Goal: Check status: Check status

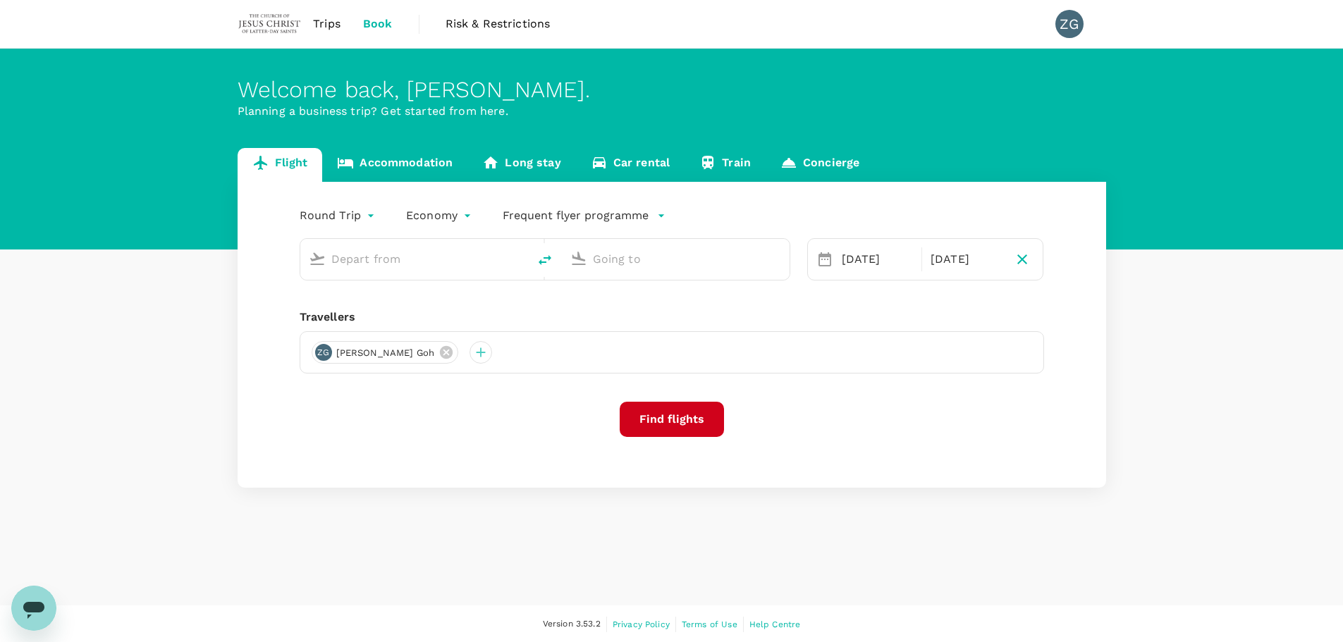
click at [331, 21] on span "Trips" at bounding box center [326, 24] width 27 height 17
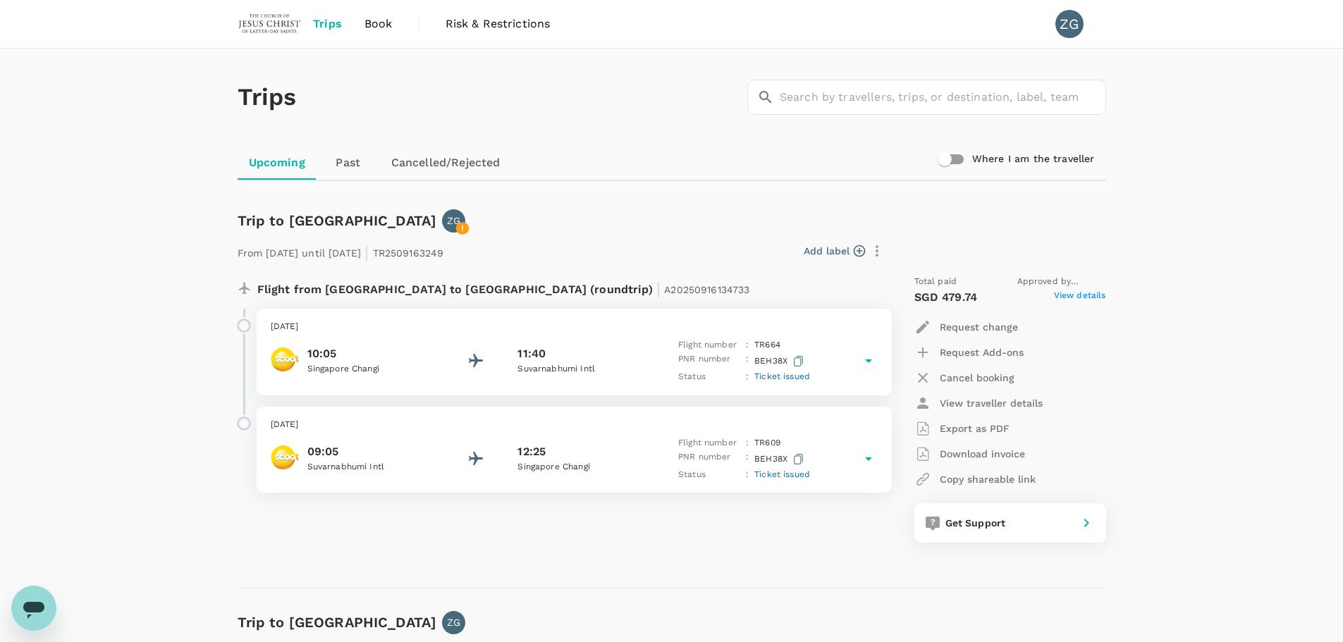
click at [863, 355] on icon at bounding box center [868, 361] width 17 height 17
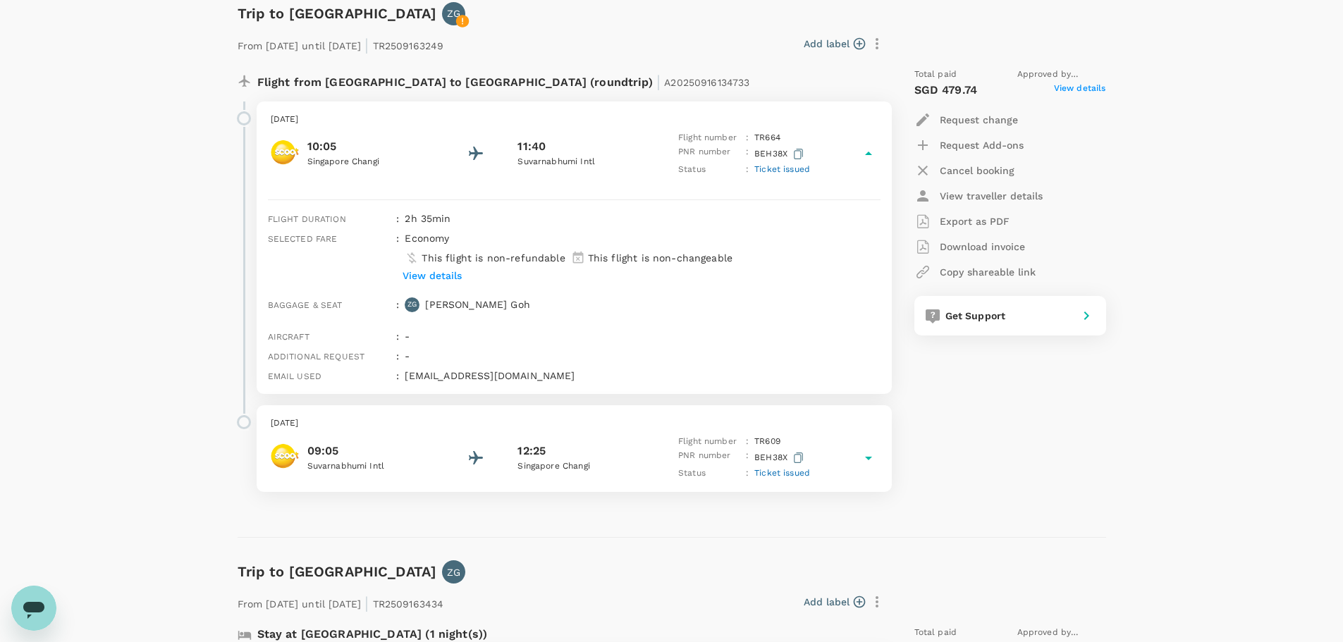
scroll to position [141, 0]
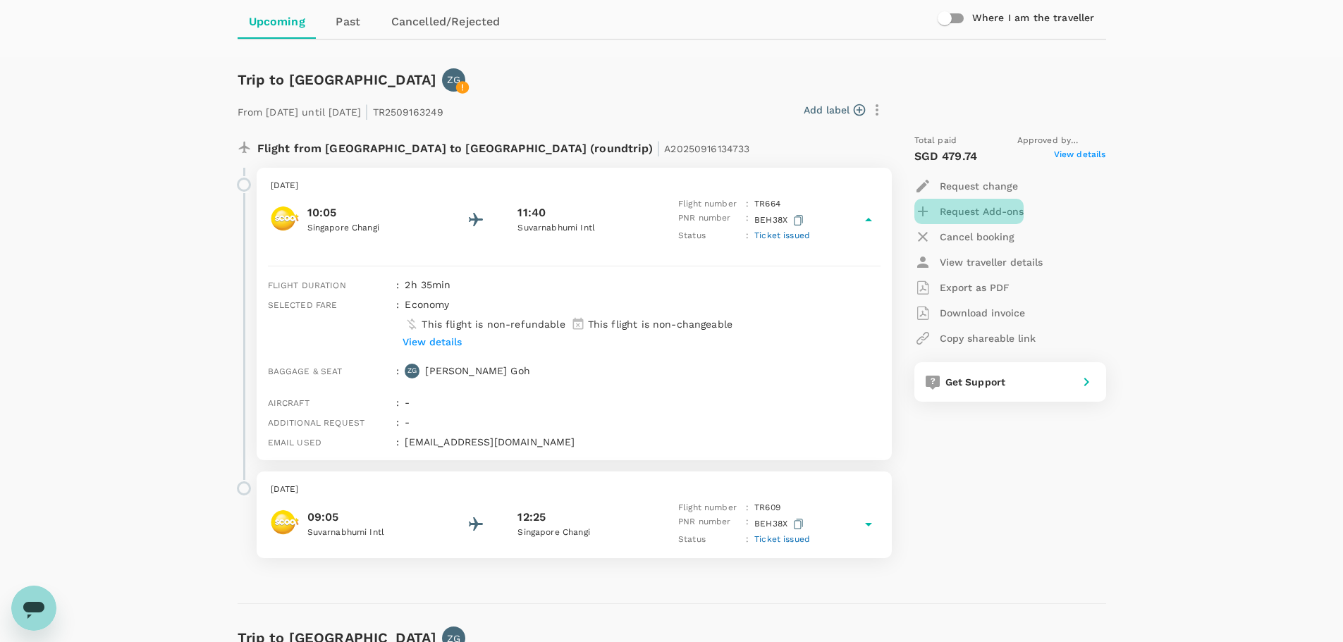
click at [993, 209] on p "Request Add-ons" at bounding box center [982, 211] width 84 height 14
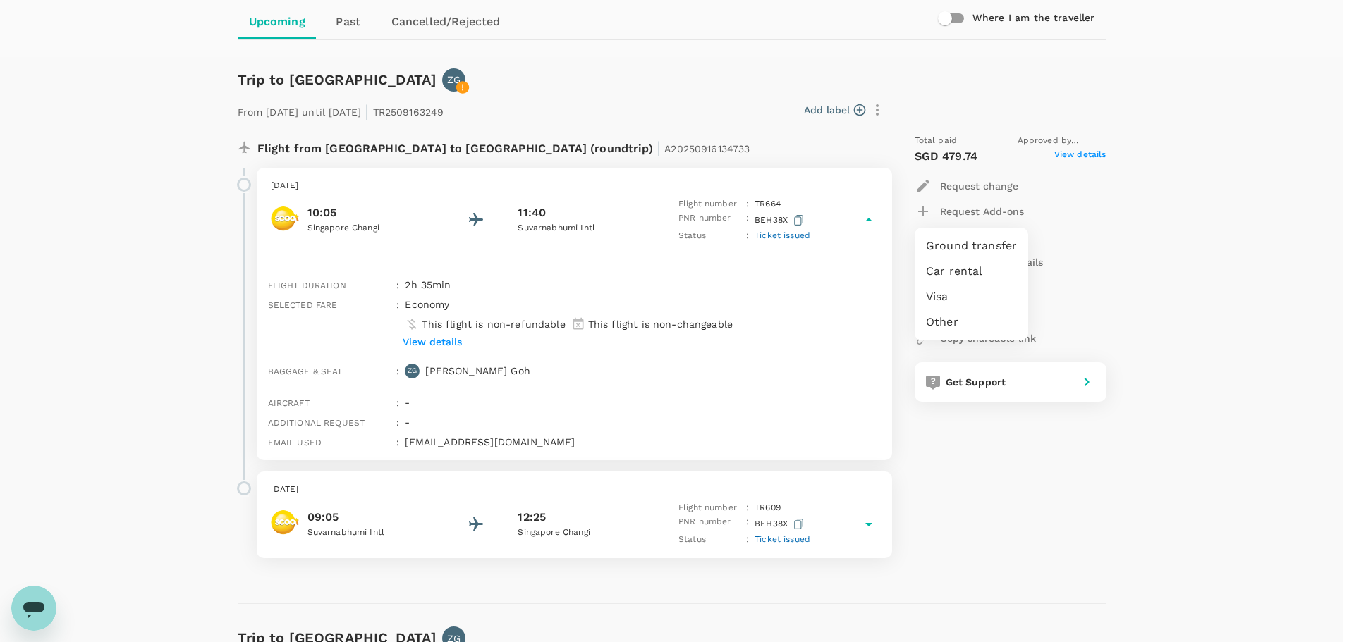
click at [1158, 252] on div at bounding box center [677, 321] width 1354 height 642
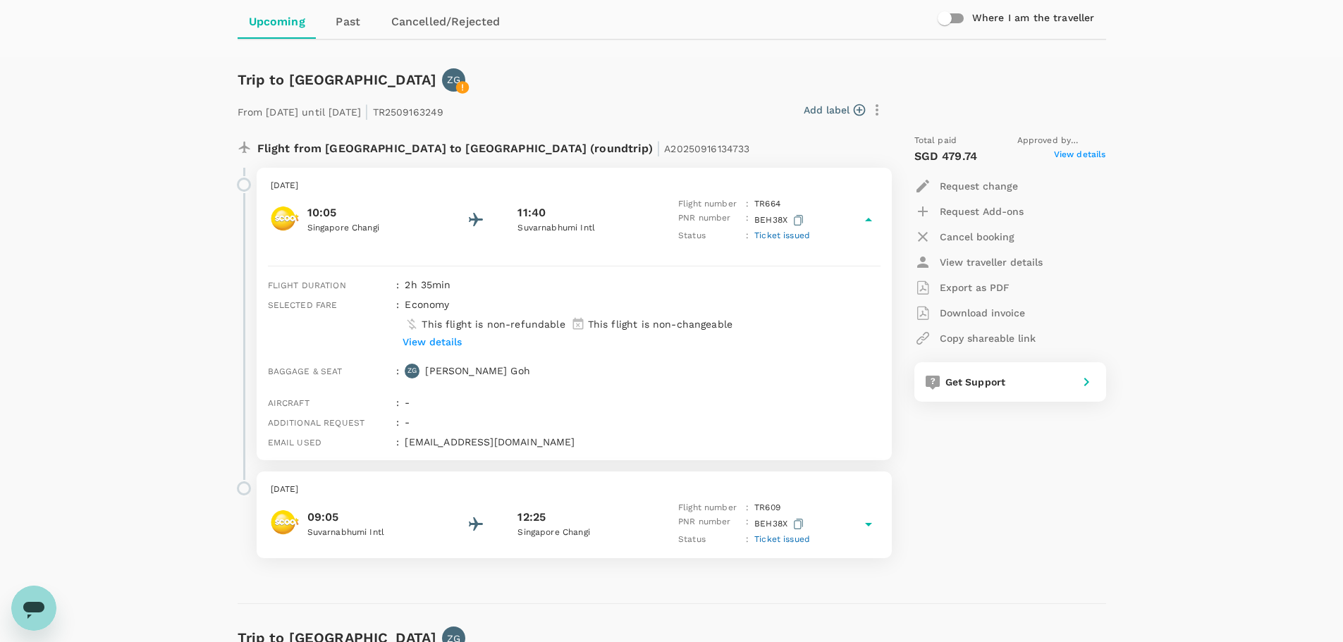
click at [1079, 158] on span "View details" at bounding box center [1080, 156] width 52 height 17
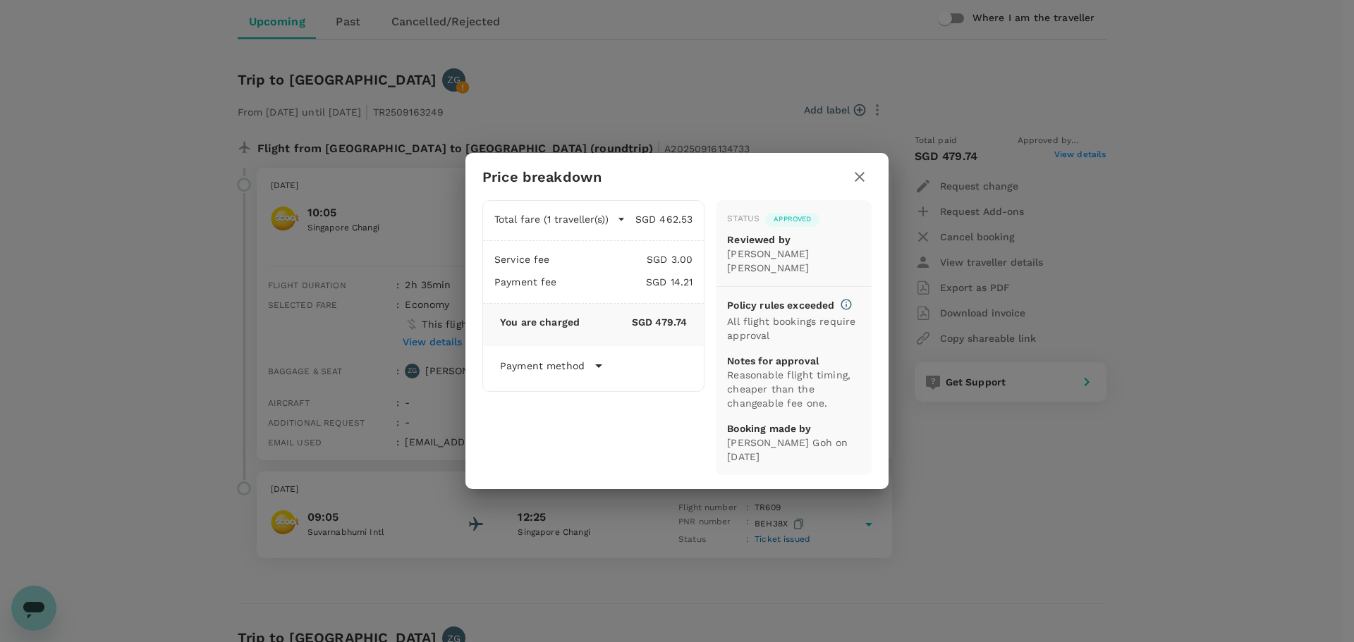
click at [619, 221] on icon "button" at bounding box center [621, 219] width 6 height 3
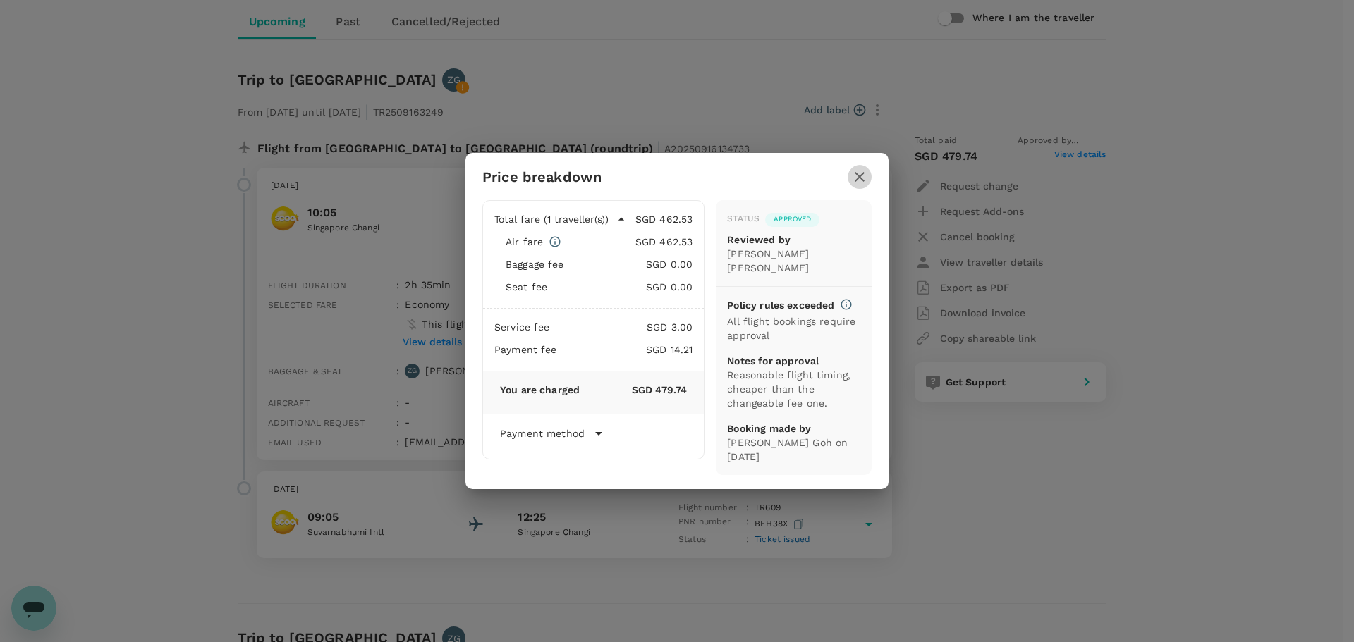
click at [858, 185] on icon "button" at bounding box center [859, 177] width 17 height 17
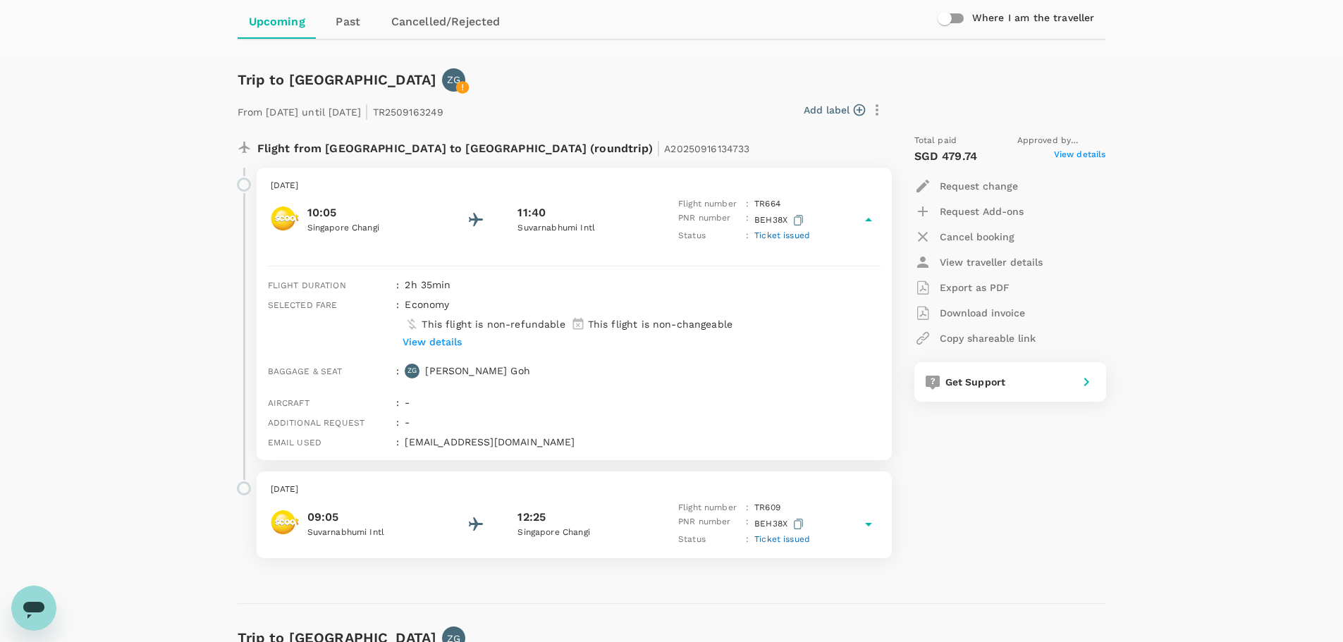
click at [439, 339] on p "View details" at bounding box center [432, 342] width 59 height 14
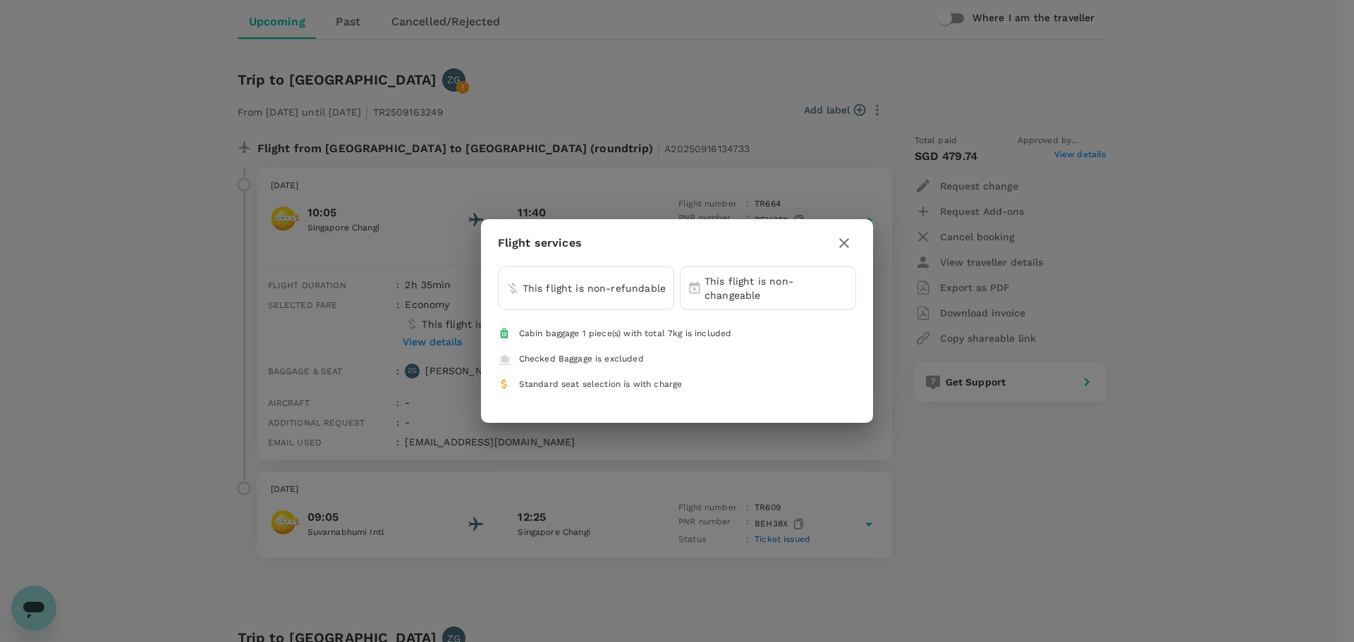
click at [848, 240] on icon "button" at bounding box center [844, 243] width 17 height 17
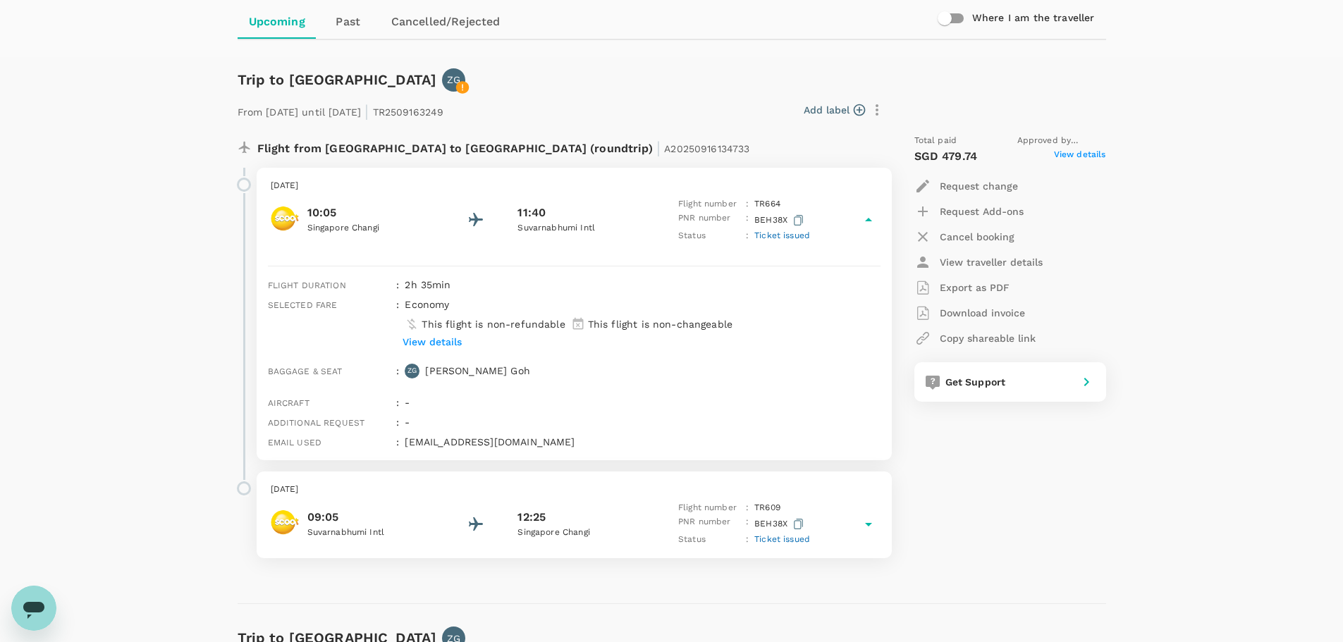
click at [338, 117] on p "From [DATE] until [DATE] | TR2509163249" at bounding box center [341, 109] width 207 height 25
click at [876, 110] on icon "button" at bounding box center [877, 109] width 3 height 11
click at [640, 103] on div at bounding box center [677, 321] width 1354 height 642
click at [324, 188] on p "[DATE]" at bounding box center [574, 186] width 607 height 14
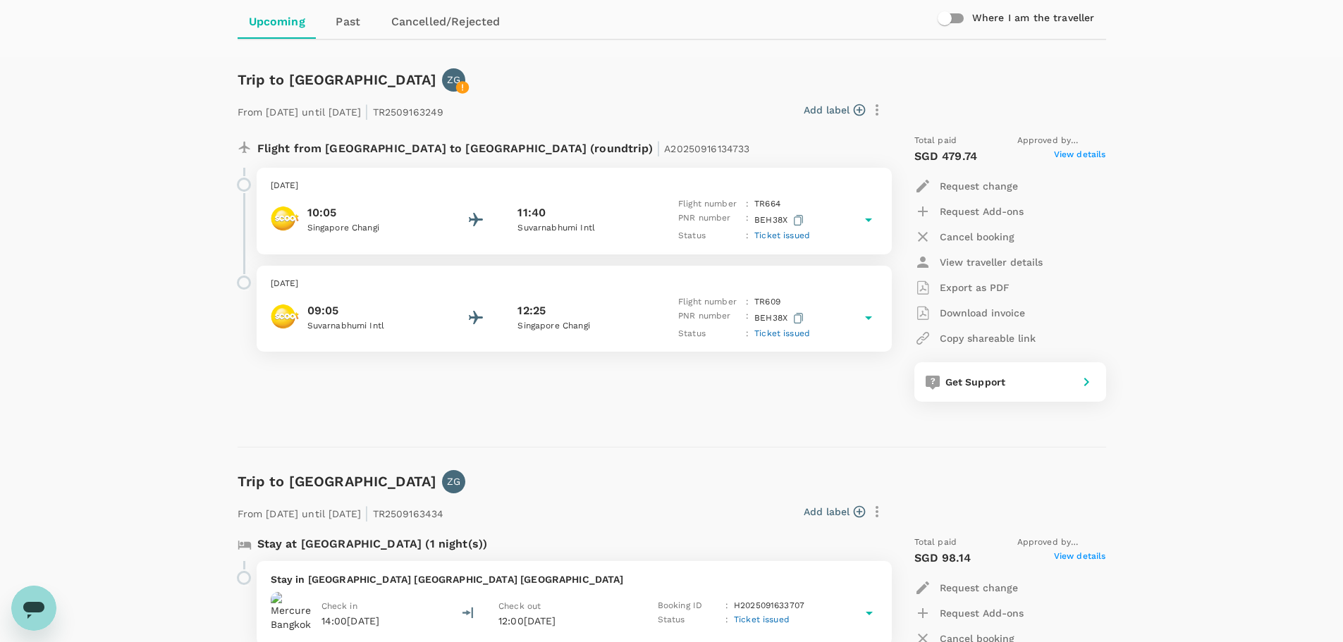
click at [869, 222] on icon at bounding box center [868, 220] width 17 height 17
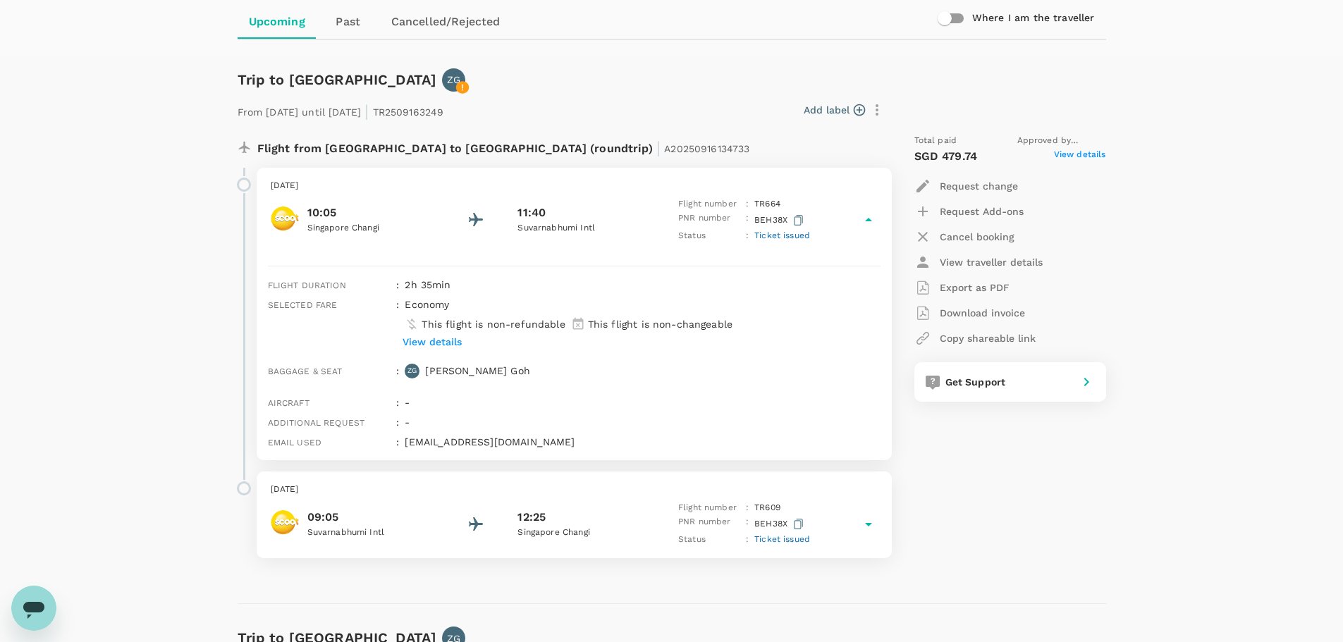
click at [794, 232] on span "Ticket issued" at bounding box center [782, 236] width 56 height 10
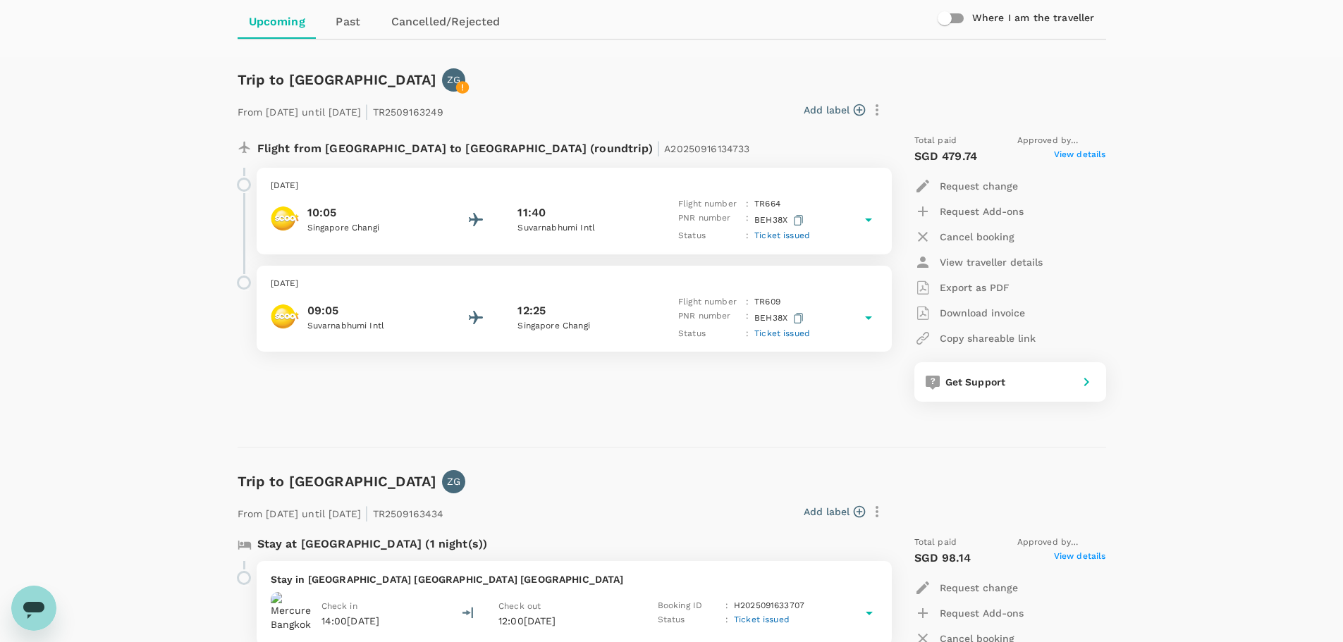
click at [794, 232] on span "Ticket issued" at bounding box center [782, 236] width 56 height 10
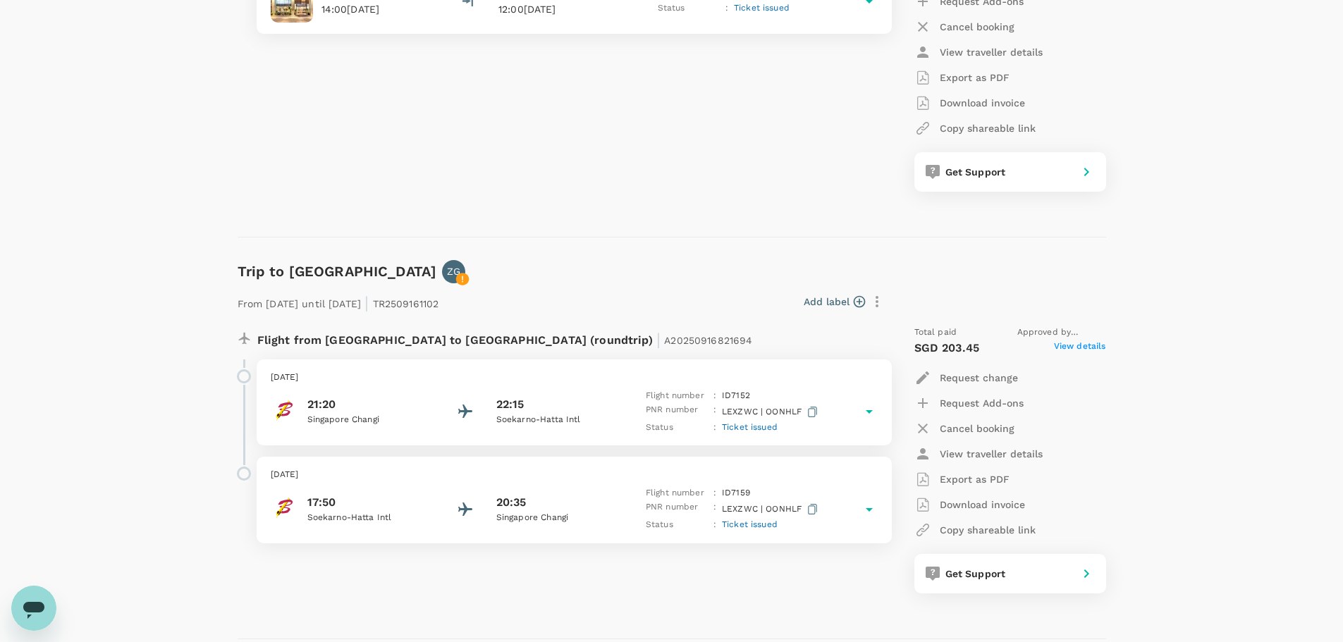
scroll to position [2229, 0]
